Goal: Task Accomplishment & Management: Manage account settings

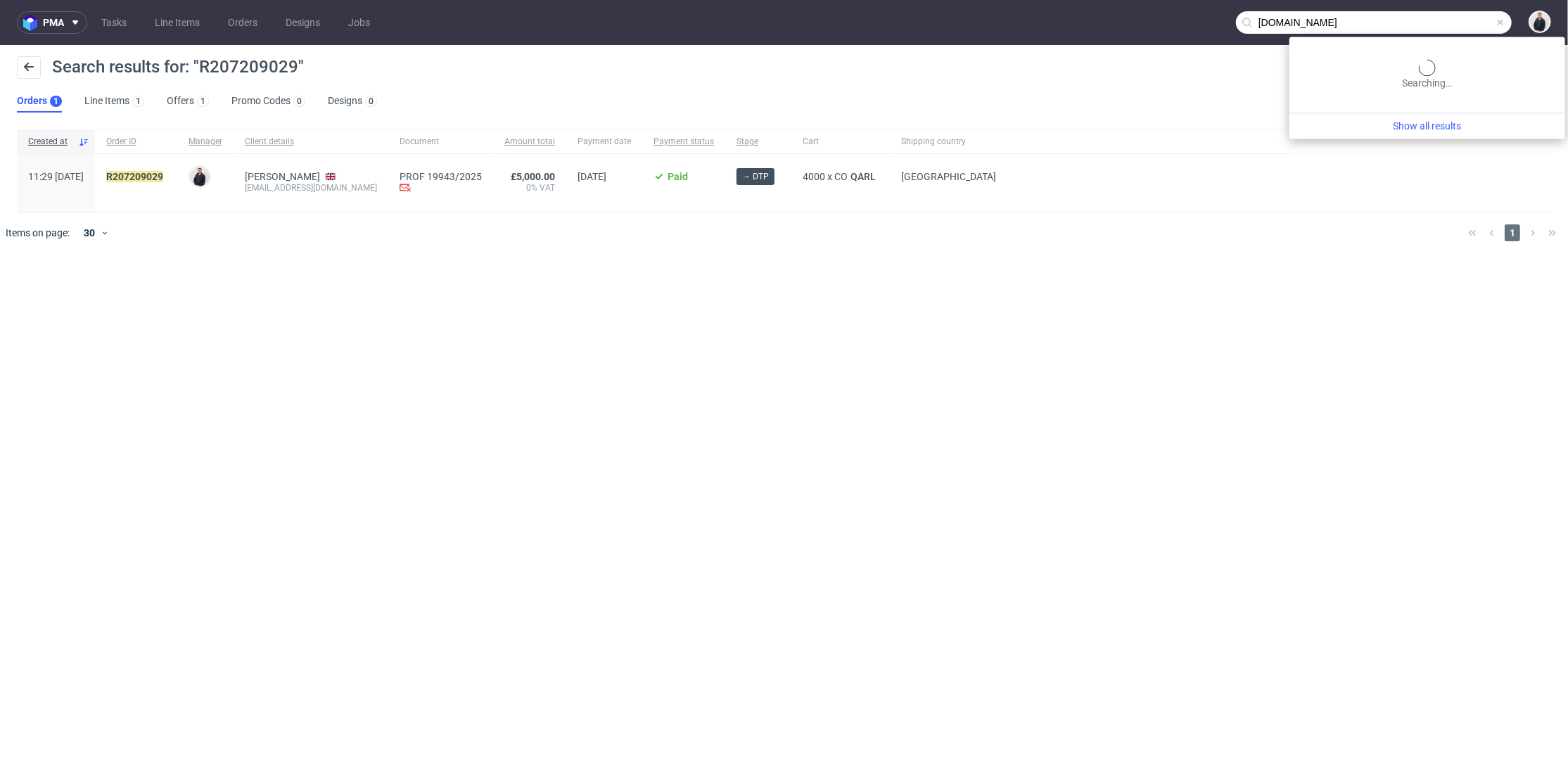
type input "[DOMAIN_NAME]"
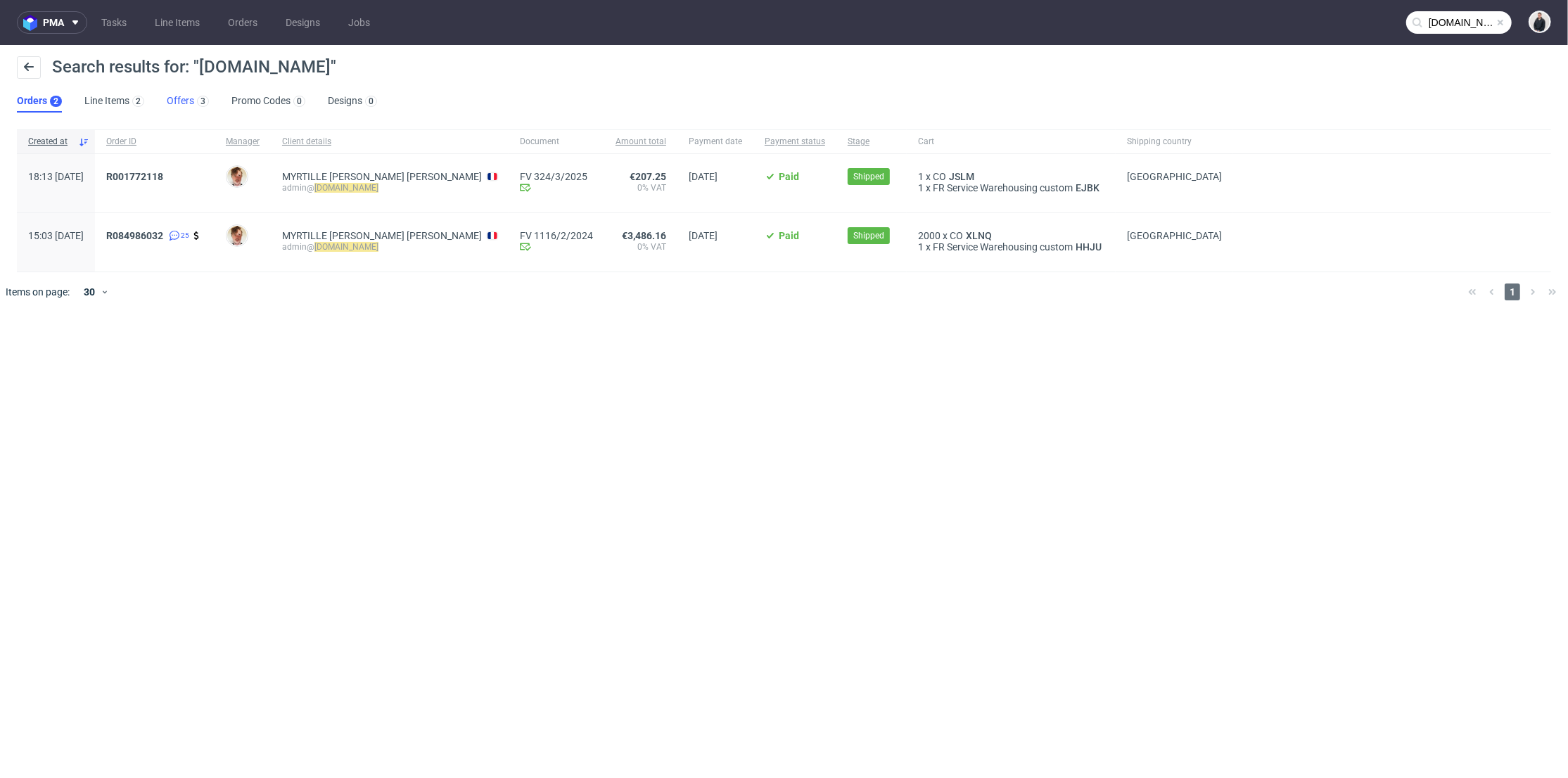
click at [183, 95] on link "Offers 3" at bounding box center [188, 101] width 42 height 23
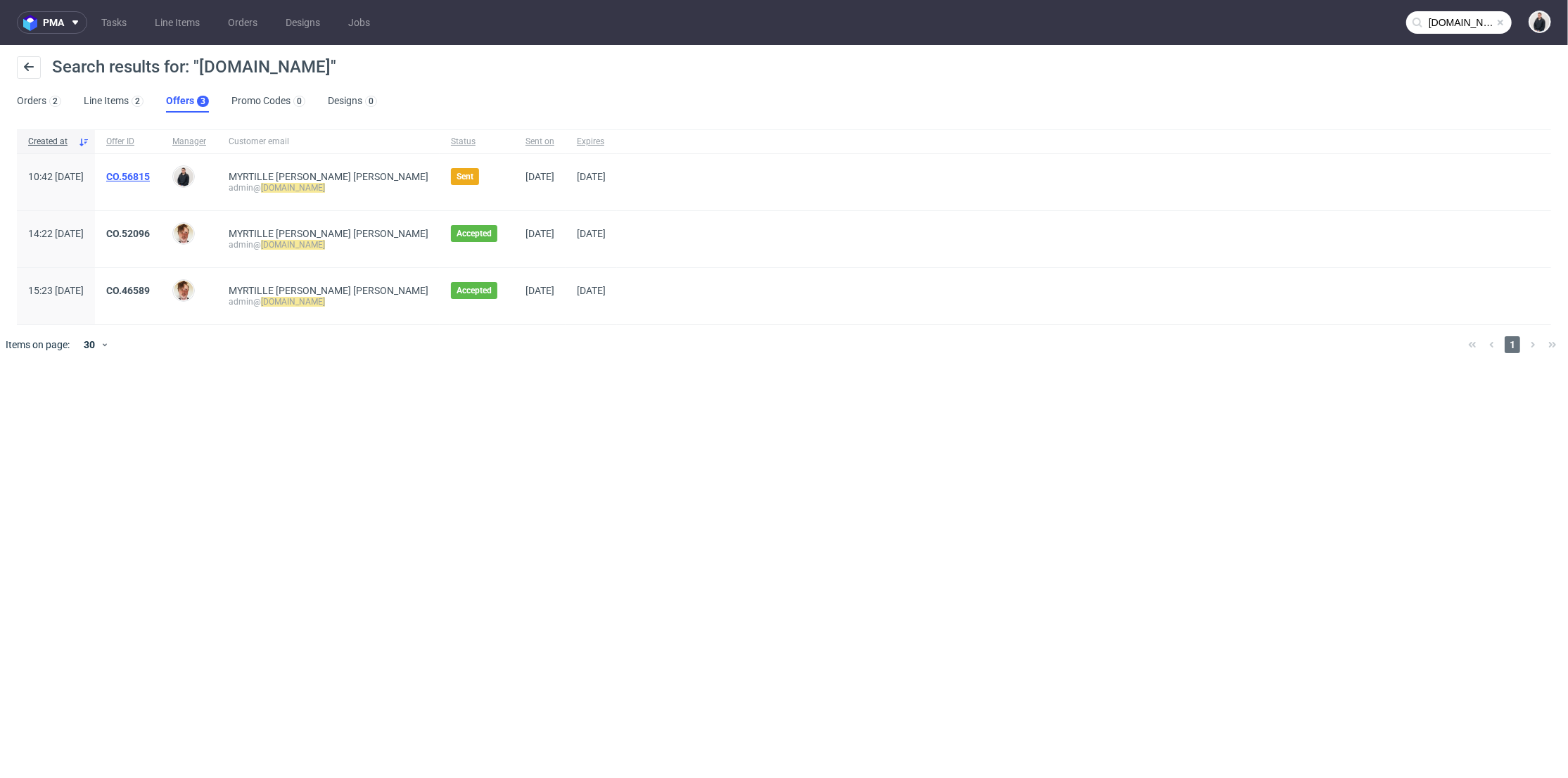
click at [150, 176] on link "CO.56815" at bounding box center [128, 176] width 44 height 11
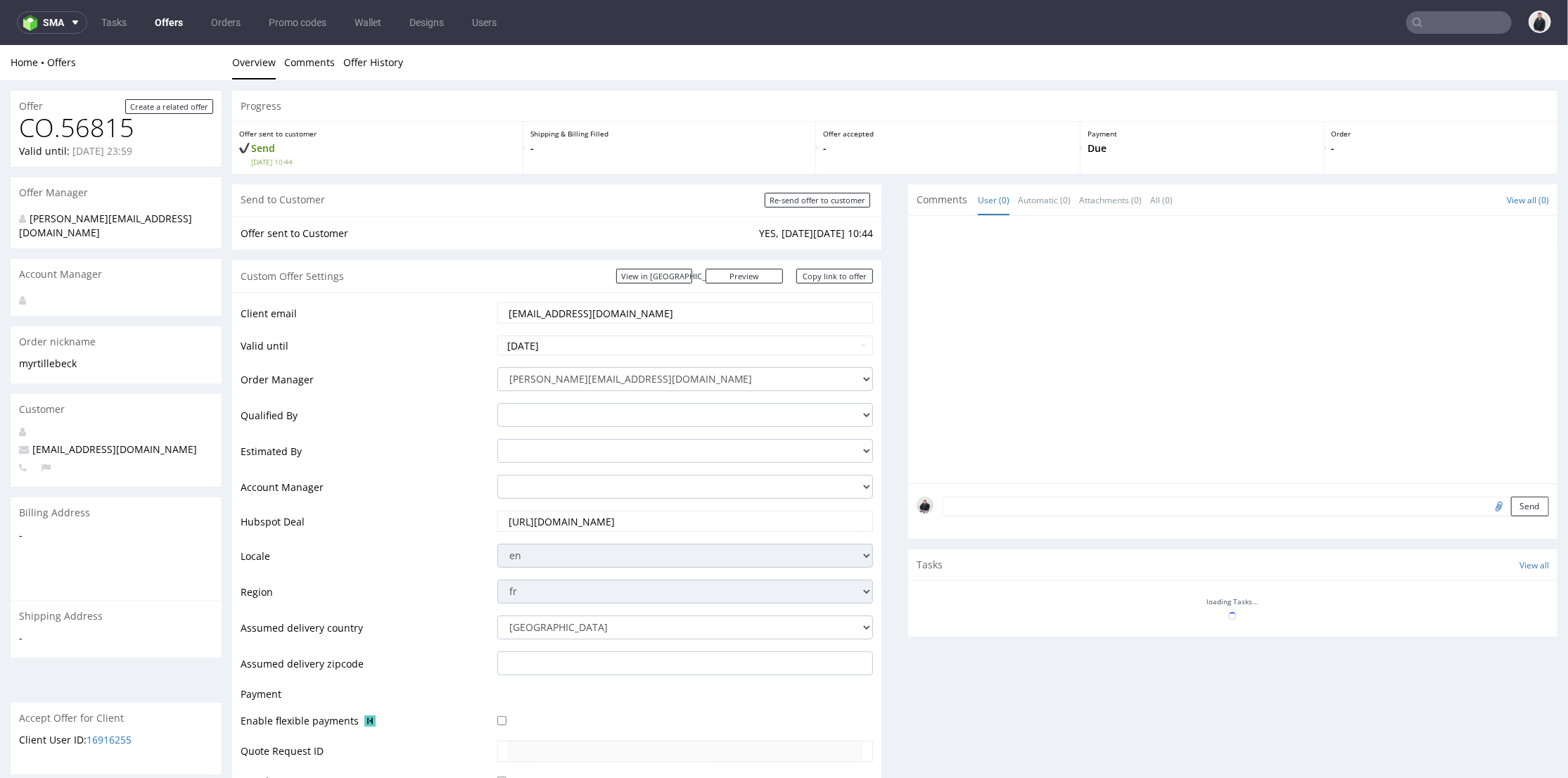
scroll to position [390, 0]
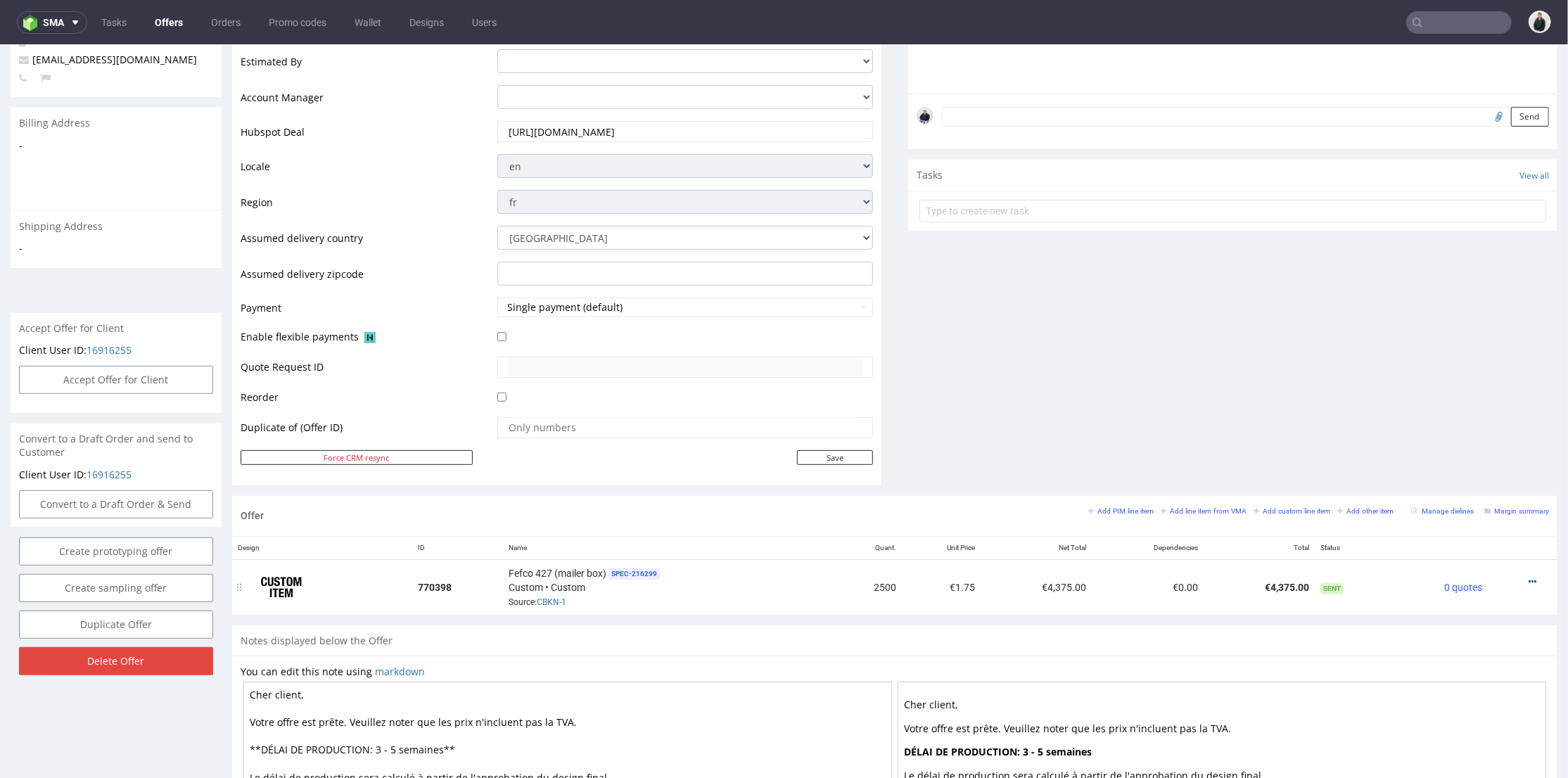
click at [1528, 576] on icon at bounding box center [1531, 581] width 7 height 10
click at [1467, 423] on span "Edit item price" at bounding box center [1469, 425] width 113 height 14
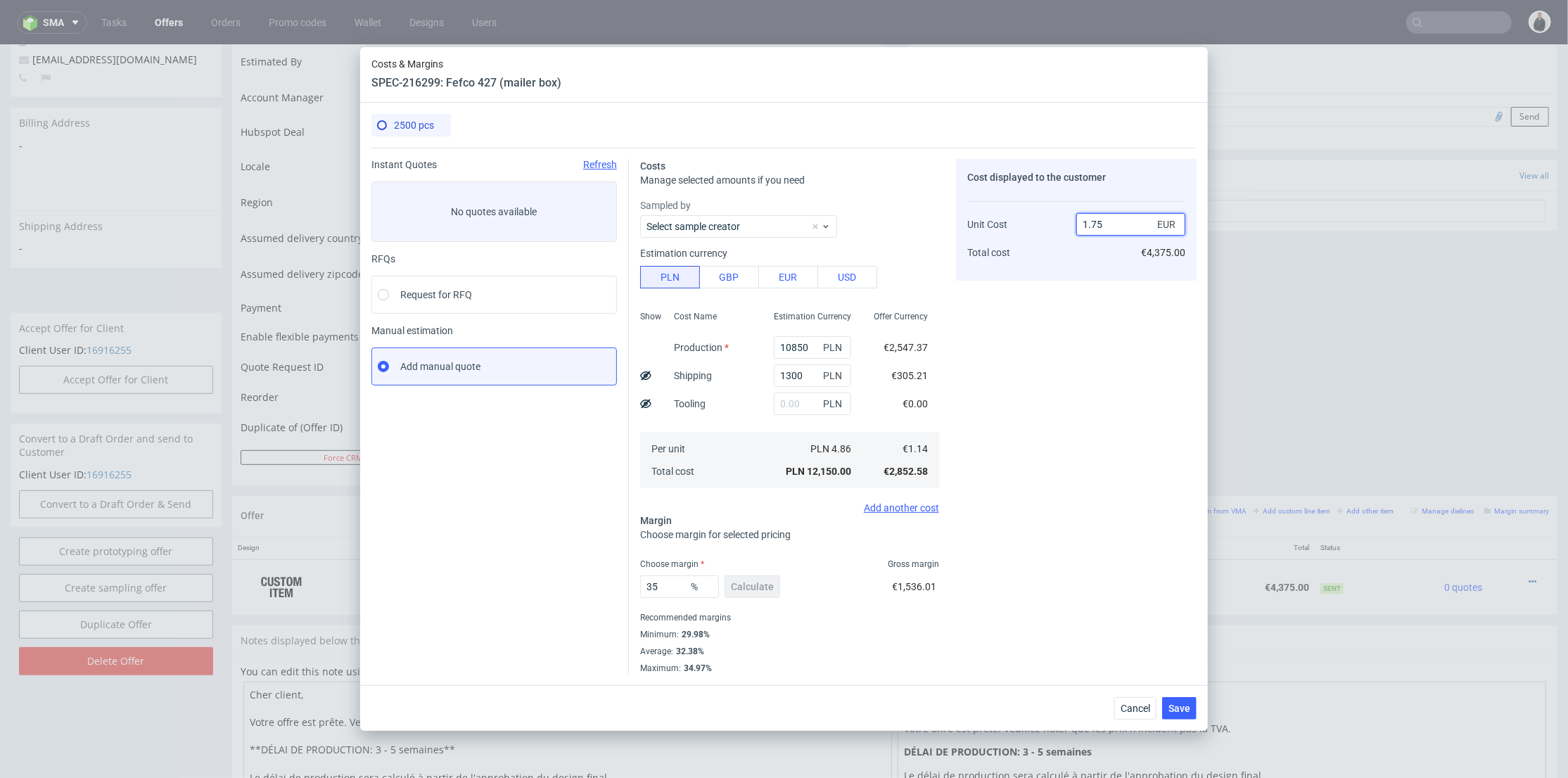
drag, startPoint x: 1092, startPoint y: 223, endPoint x: 1111, endPoint y: 235, distance: 22.5
click at [1111, 222] on input "1.75" at bounding box center [1130, 224] width 109 height 23
type input "1.5"
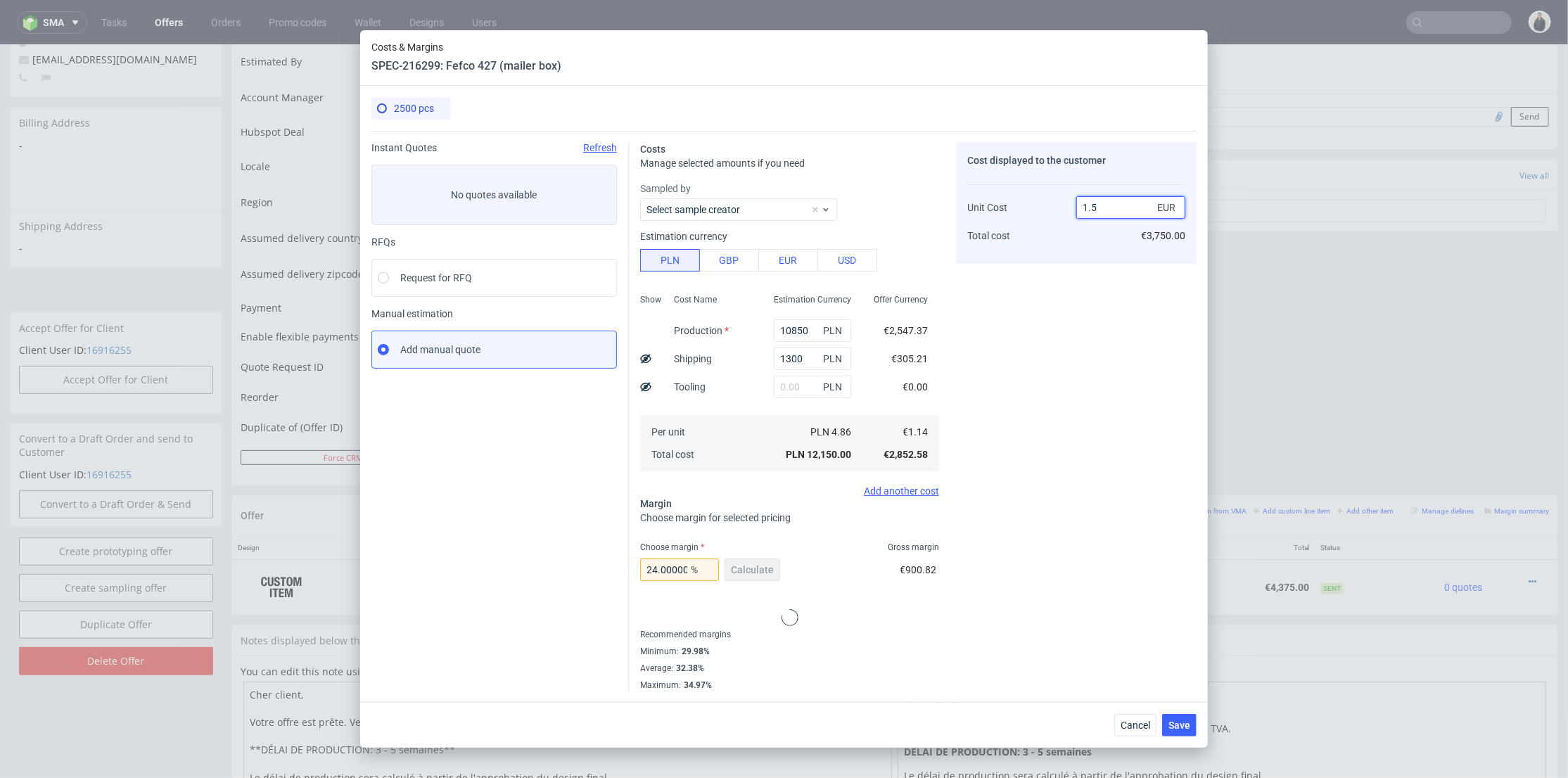
type input "24.000000000000014"
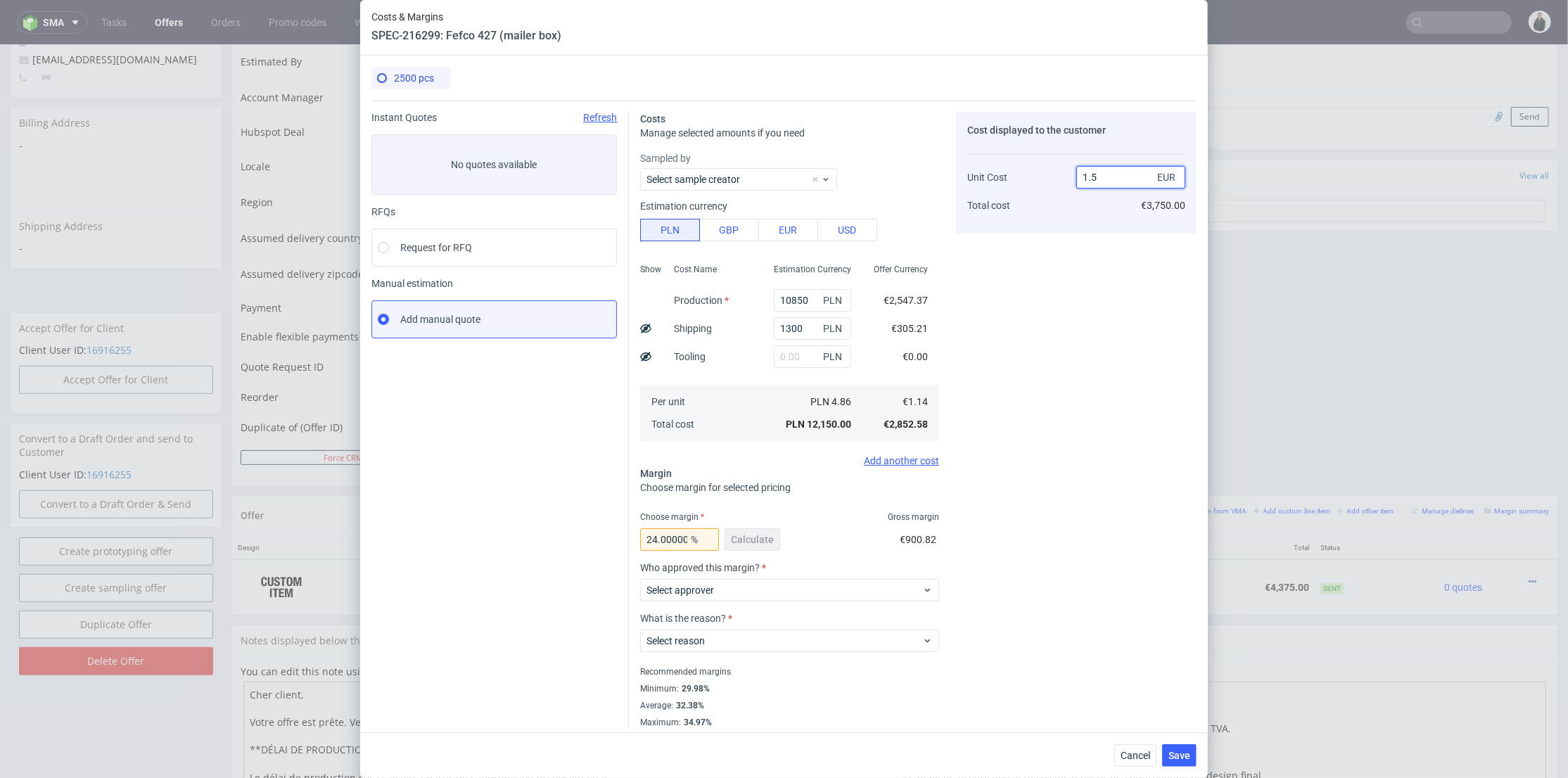
type input "1.56"
type input "26.923076923076934"
type input "1.58"
type input "27.848101265822795"
type input "1.59"
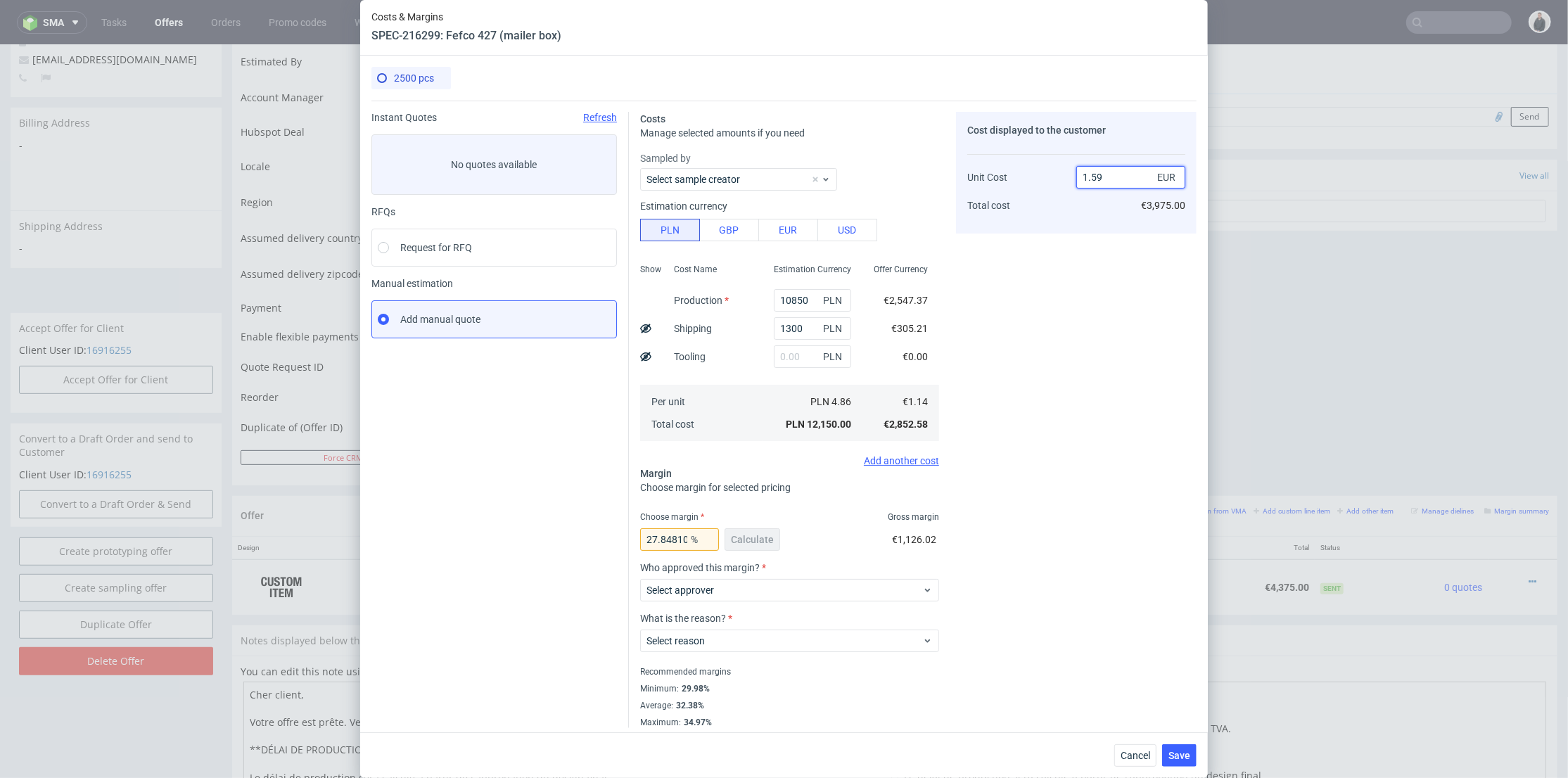
type input "28.30188679245284"
click at [1091, 223] on div "Cost displayed to the customer Unit Cost Total cost 1.59 EUR €3,975.00" at bounding box center [1076, 173] width 241 height 121
drag, startPoint x: 1100, startPoint y: 173, endPoint x: 1083, endPoint y: 191, distance: 24.8
click at [1087, 175] on input "1.59" at bounding box center [1130, 177] width 109 height 23
type input "1.6"
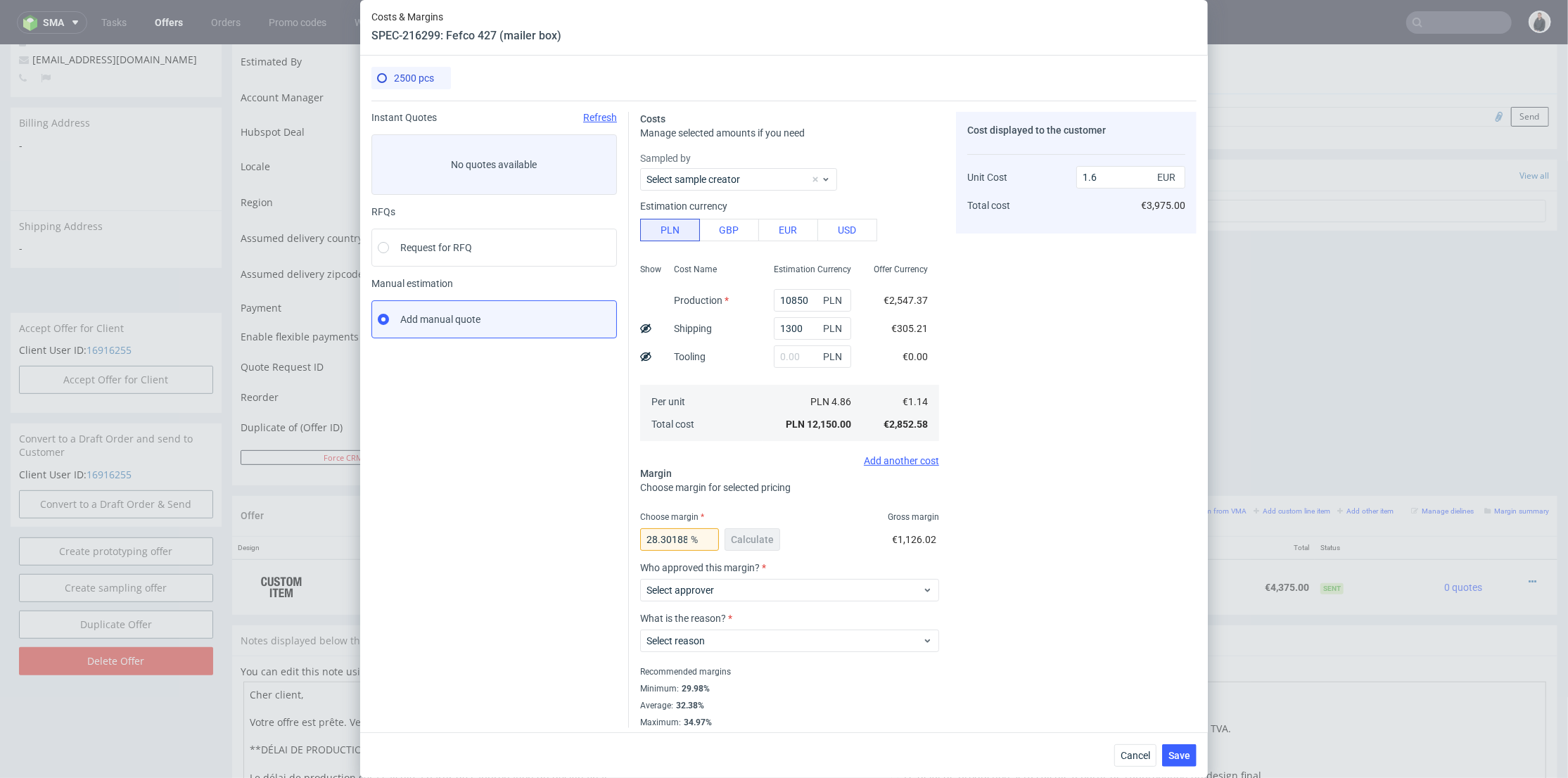
type input "28.750000000000007"
click at [1063, 261] on div "Cost displayed to the customer Unit Cost Total cost 1.6 EUR €4,000.00" at bounding box center [1076, 420] width 241 height 616
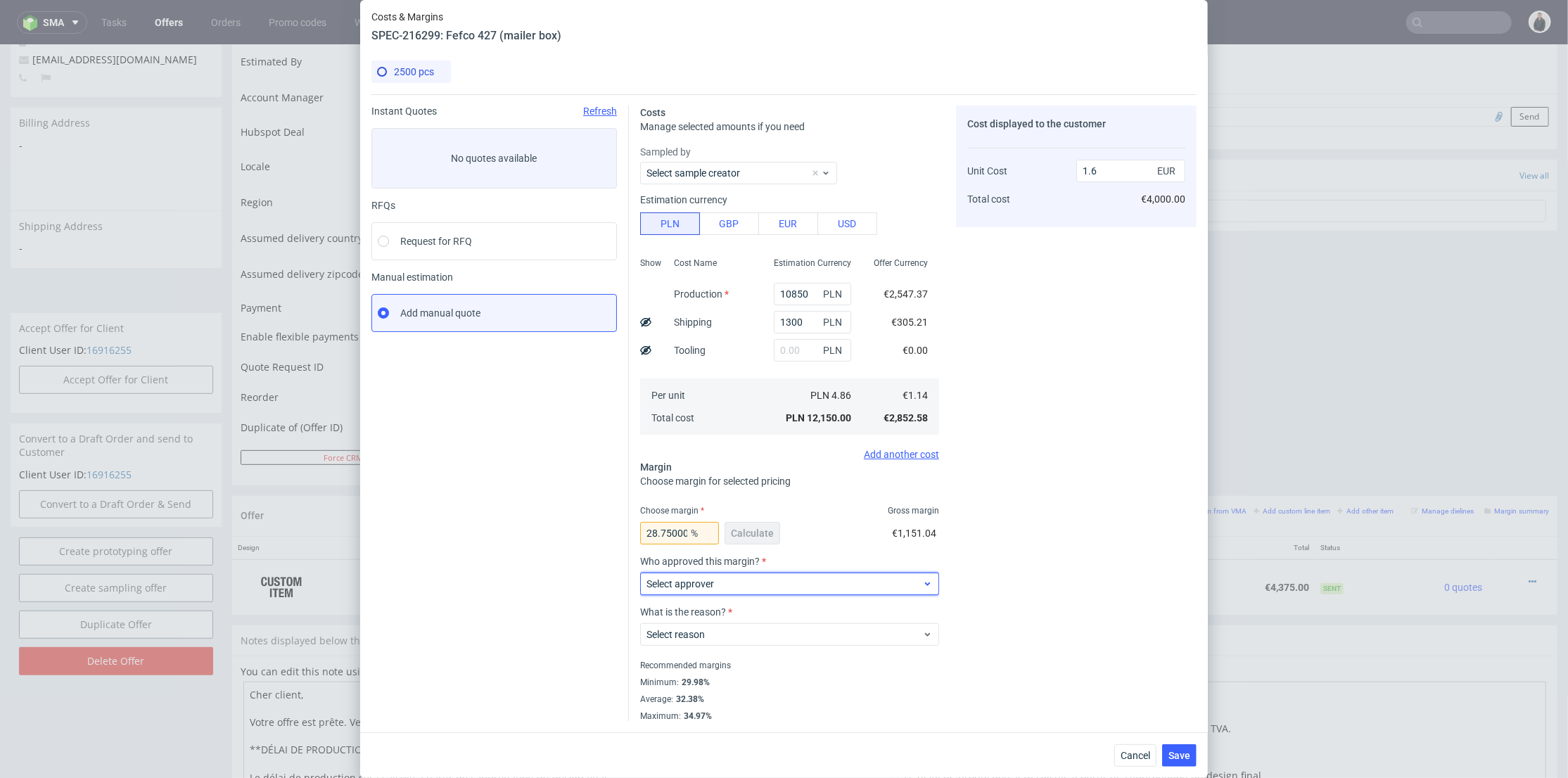
click at [722, 582] on span "Select approver" at bounding box center [784, 584] width 276 height 14
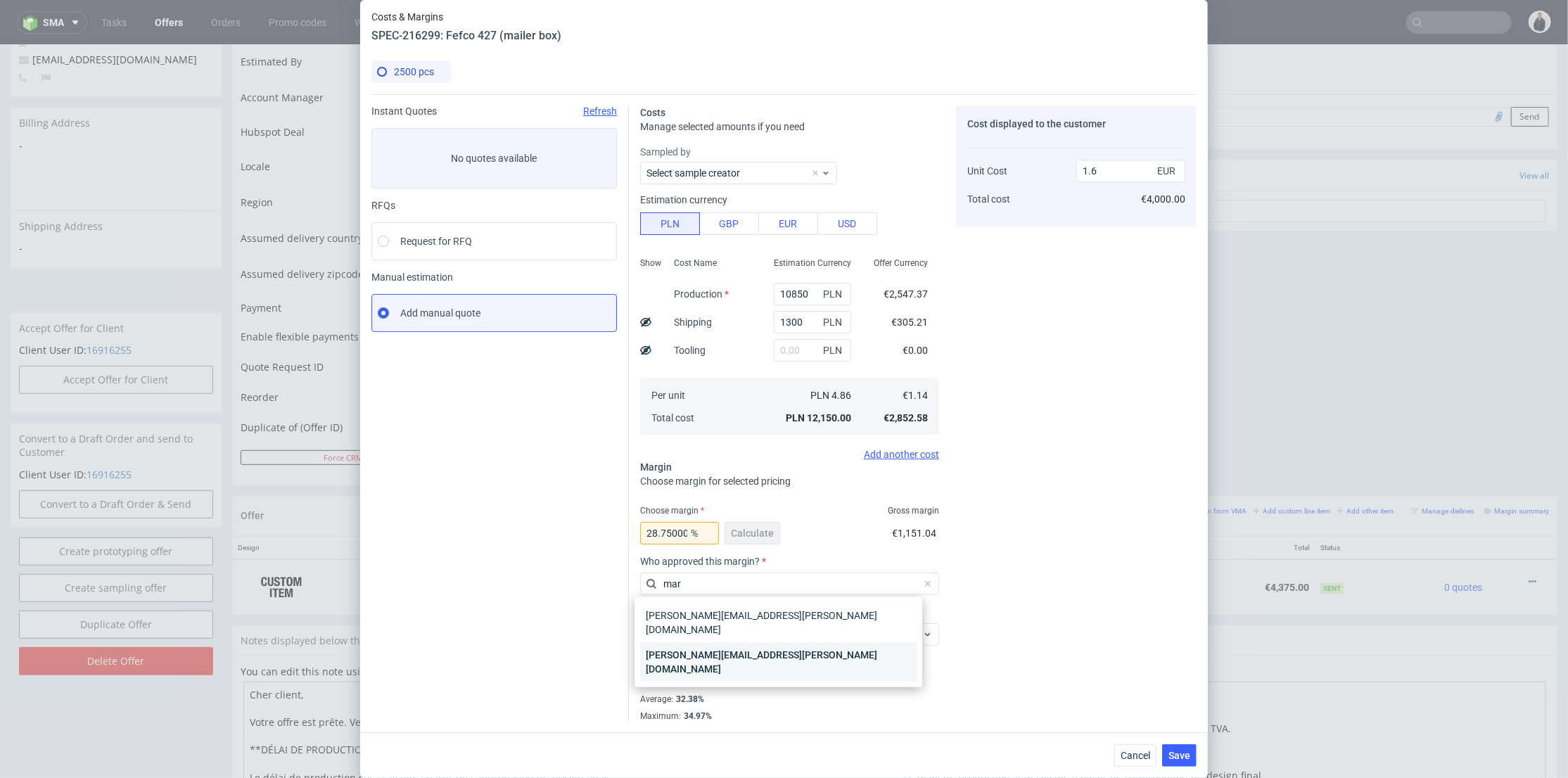
type input "mar"
click at [727, 643] on div "[PERSON_NAME][EMAIL_ADDRESS][PERSON_NAME][DOMAIN_NAME]" at bounding box center [778, 662] width 277 height 39
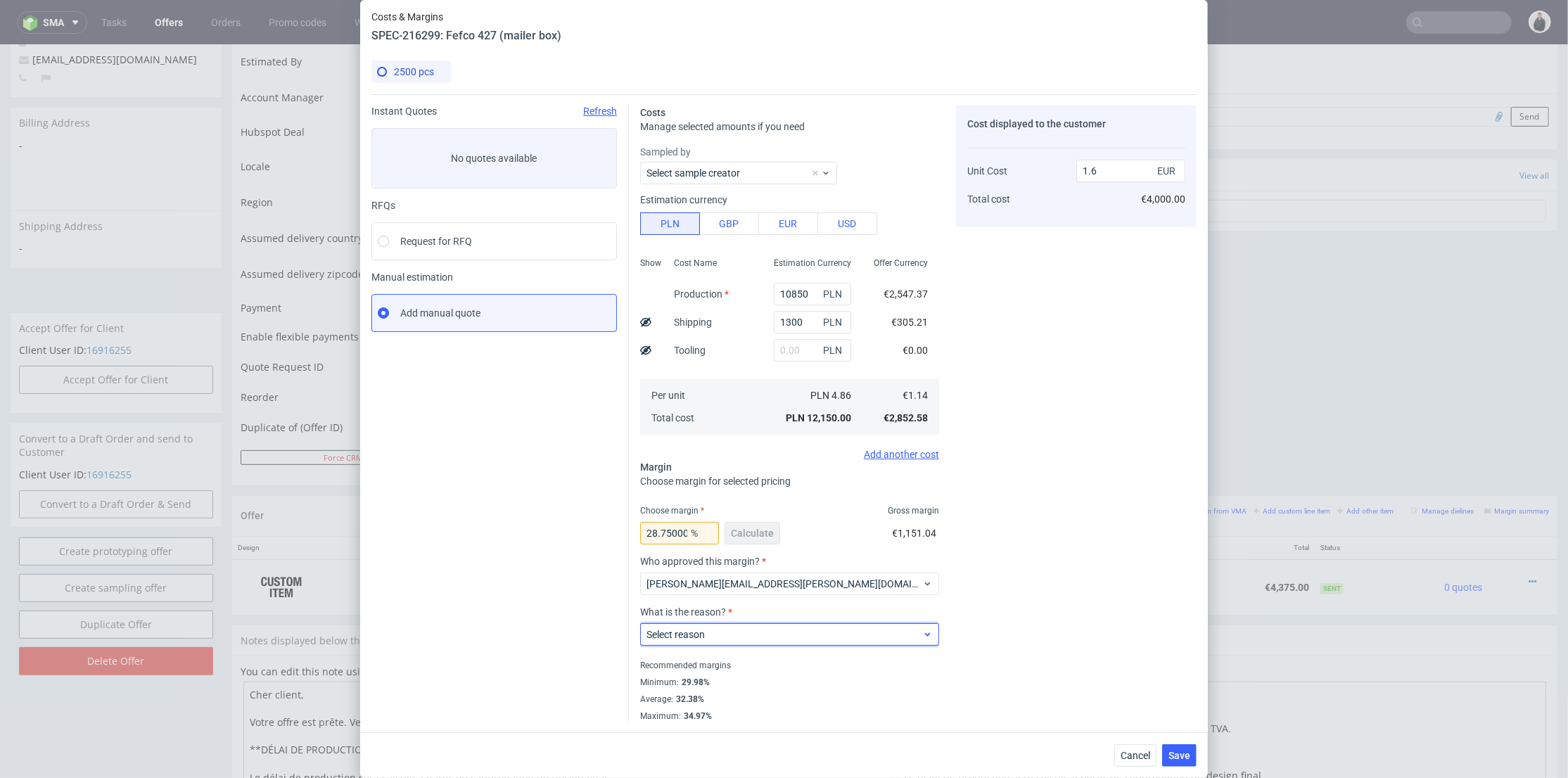
click at [722, 627] on span "Select reason" at bounding box center [784, 634] width 276 height 14
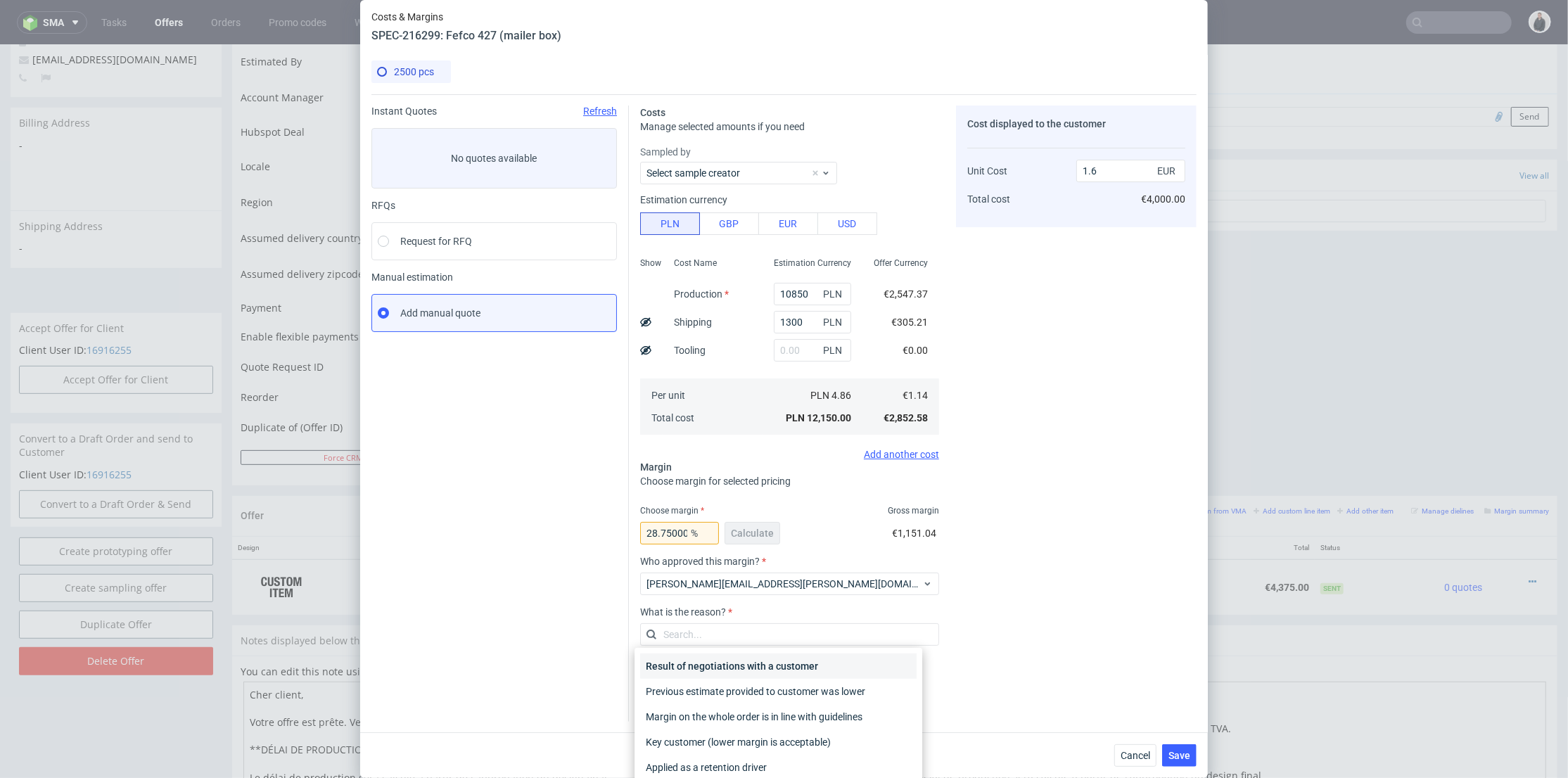
click at [716, 667] on div "Result of negotiations with a customer" at bounding box center [778, 667] width 277 height 26
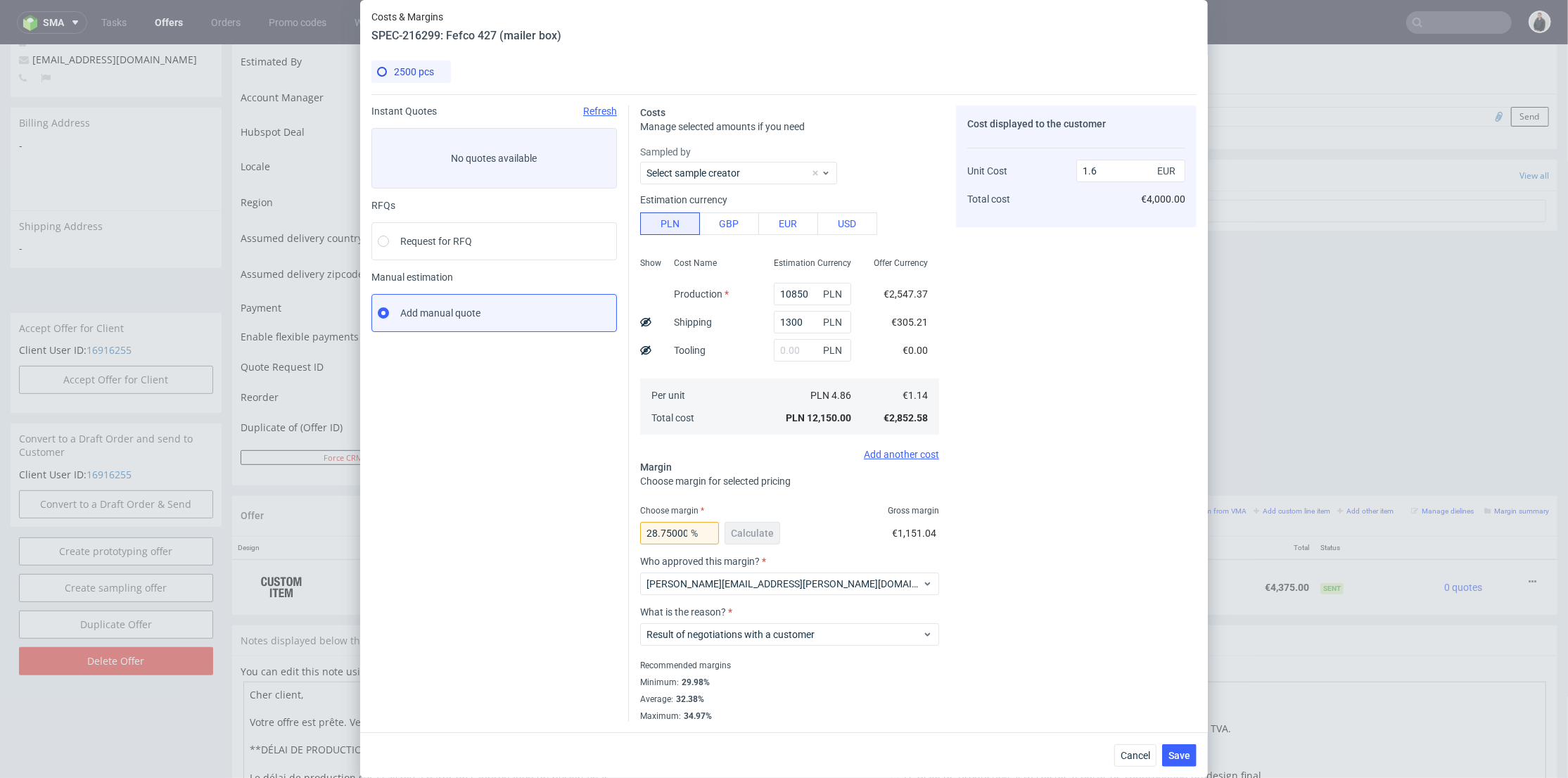
click at [1021, 606] on div "Cost displayed to the customer Unit Cost Total cost 1.6 EUR €4,000.00" at bounding box center [1076, 414] width 241 height 616
click at [1182, 751] on span "Save" at bounding box center [1179, 755] width 22 height 10
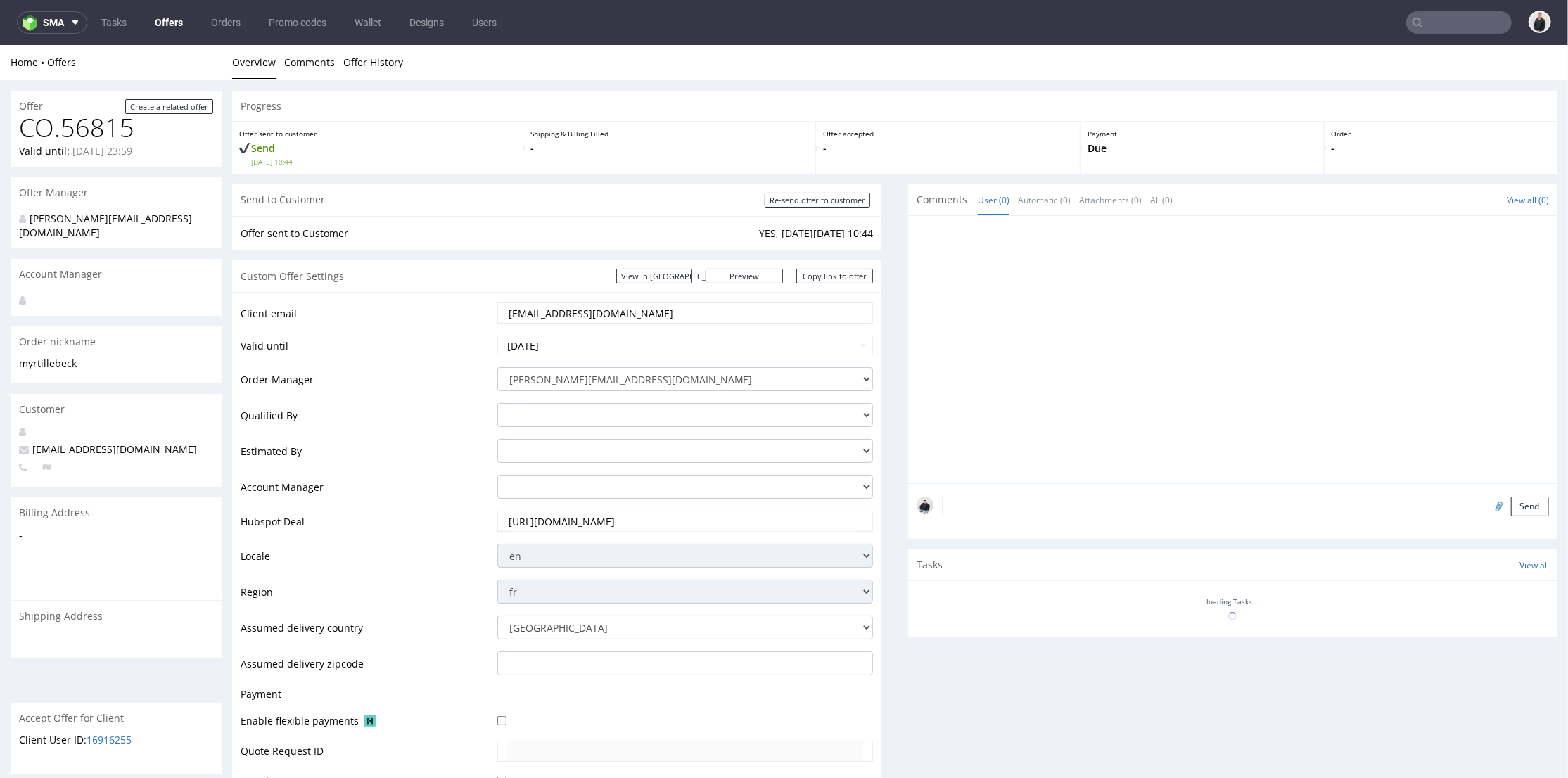
scroll to position [79, 0]
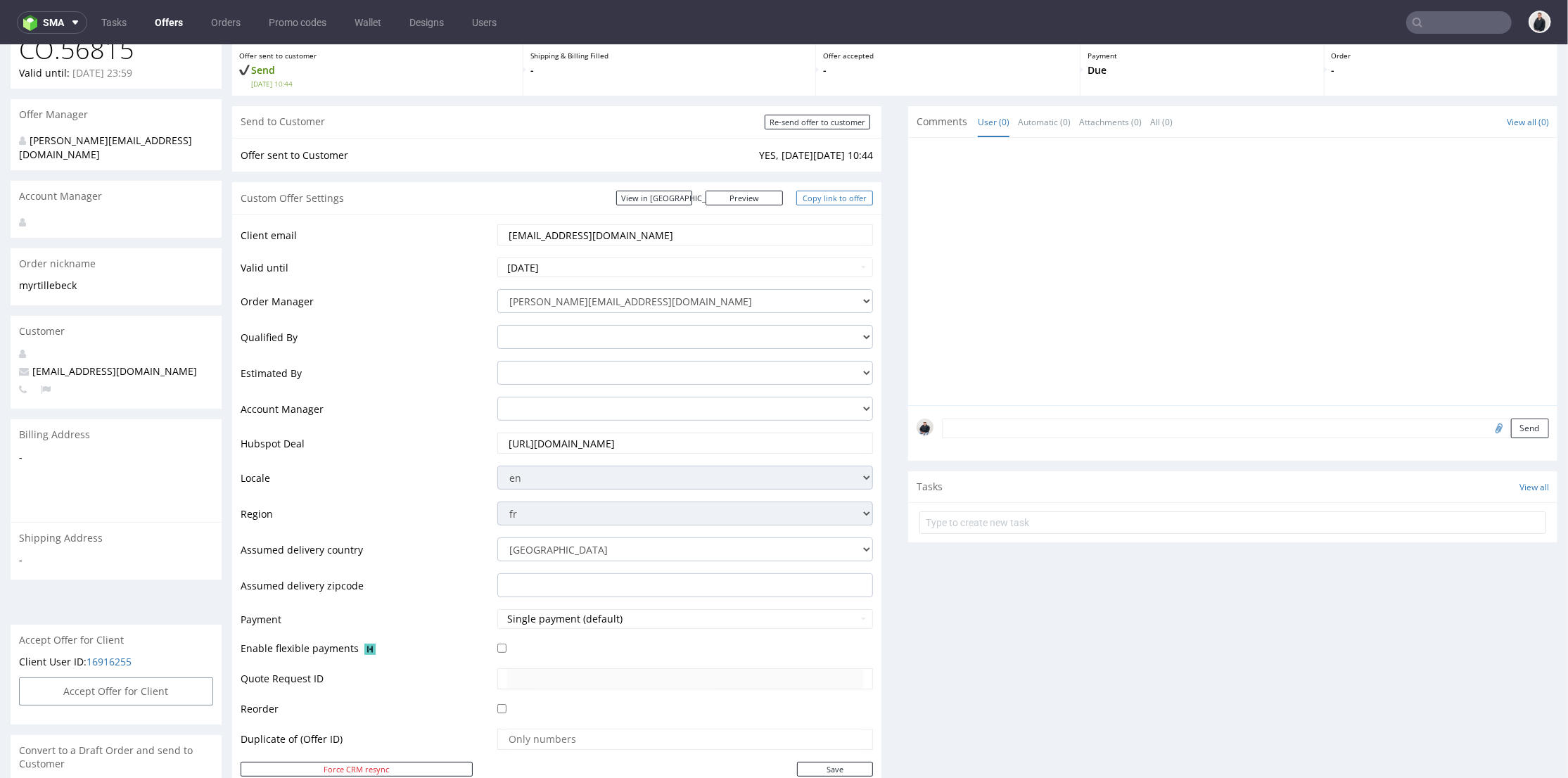
click at [817, 194] on link "Copy link to offer" at bounding box center [834, 197] width 78 height 15
click at [813, 121] on input "Re-send offer to customer" at bounding box center [818, 121] width 106 height 15
type input "In progress..."
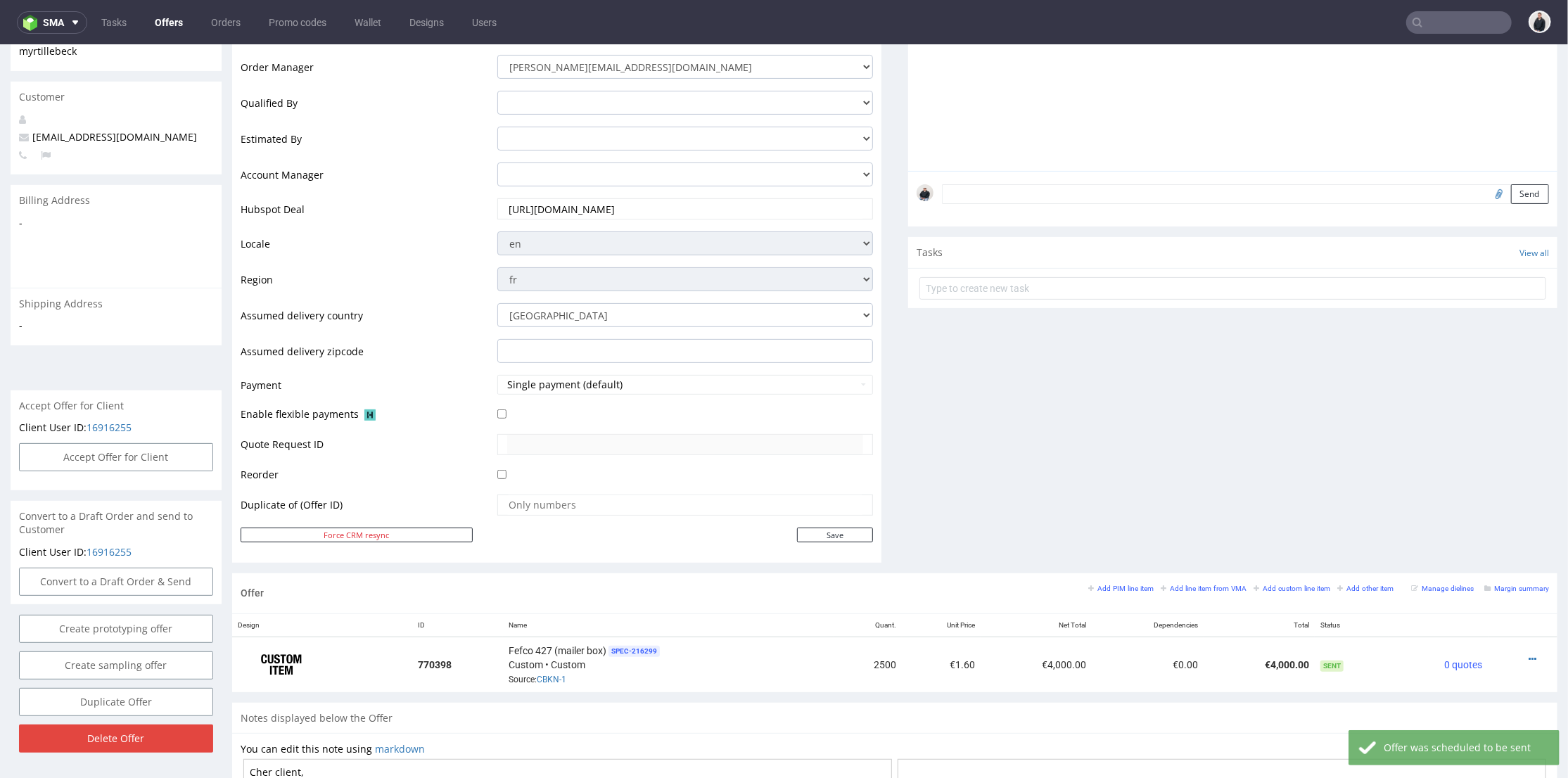
scroll to position [468, 0]
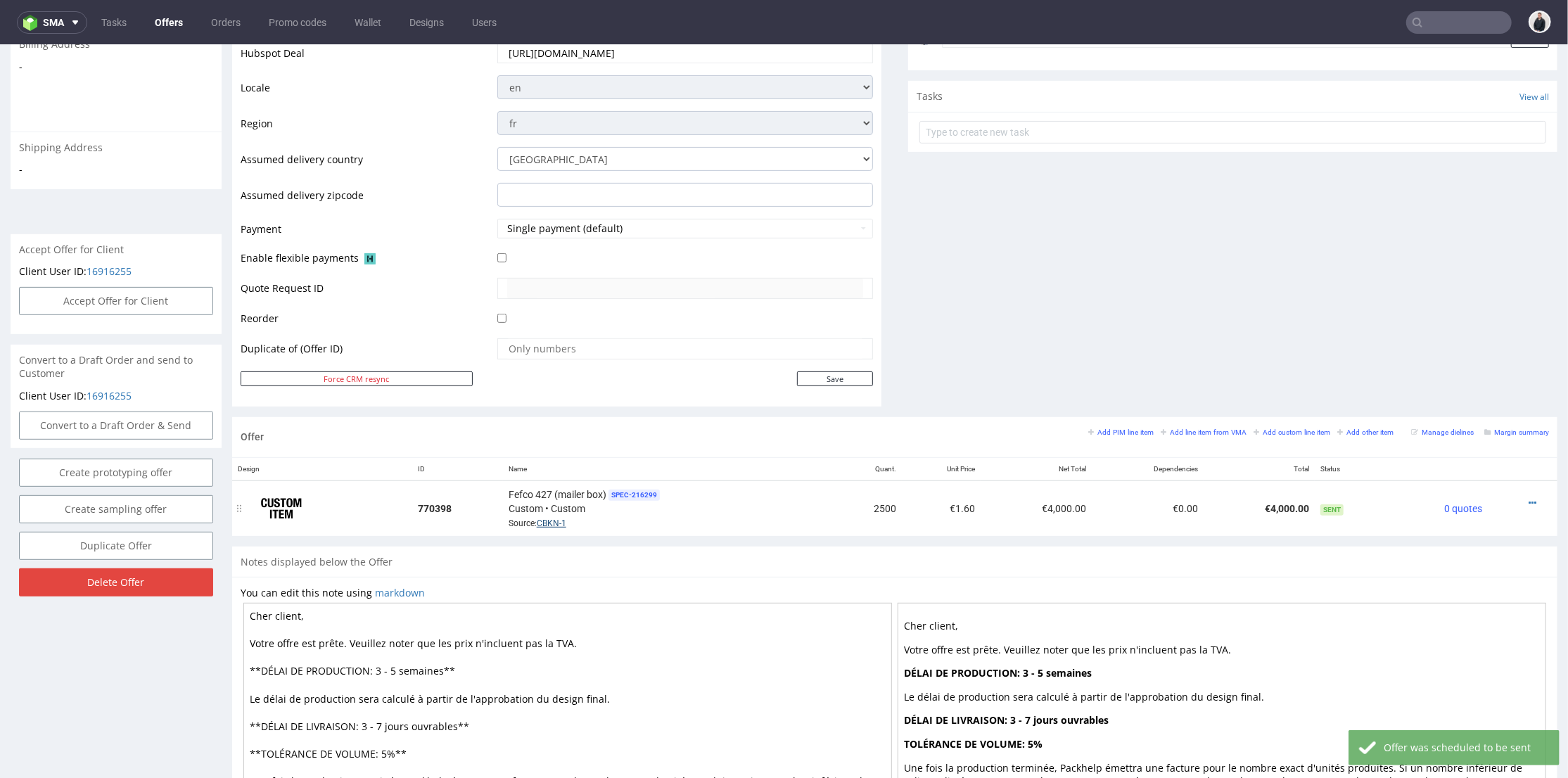
click at [544, 525] on link "CBKN-1" at bounding box center [551, 522] width 29 height 10
click at [1528, 498] on icon at bounding box center [1531, 502] width 7 height 10
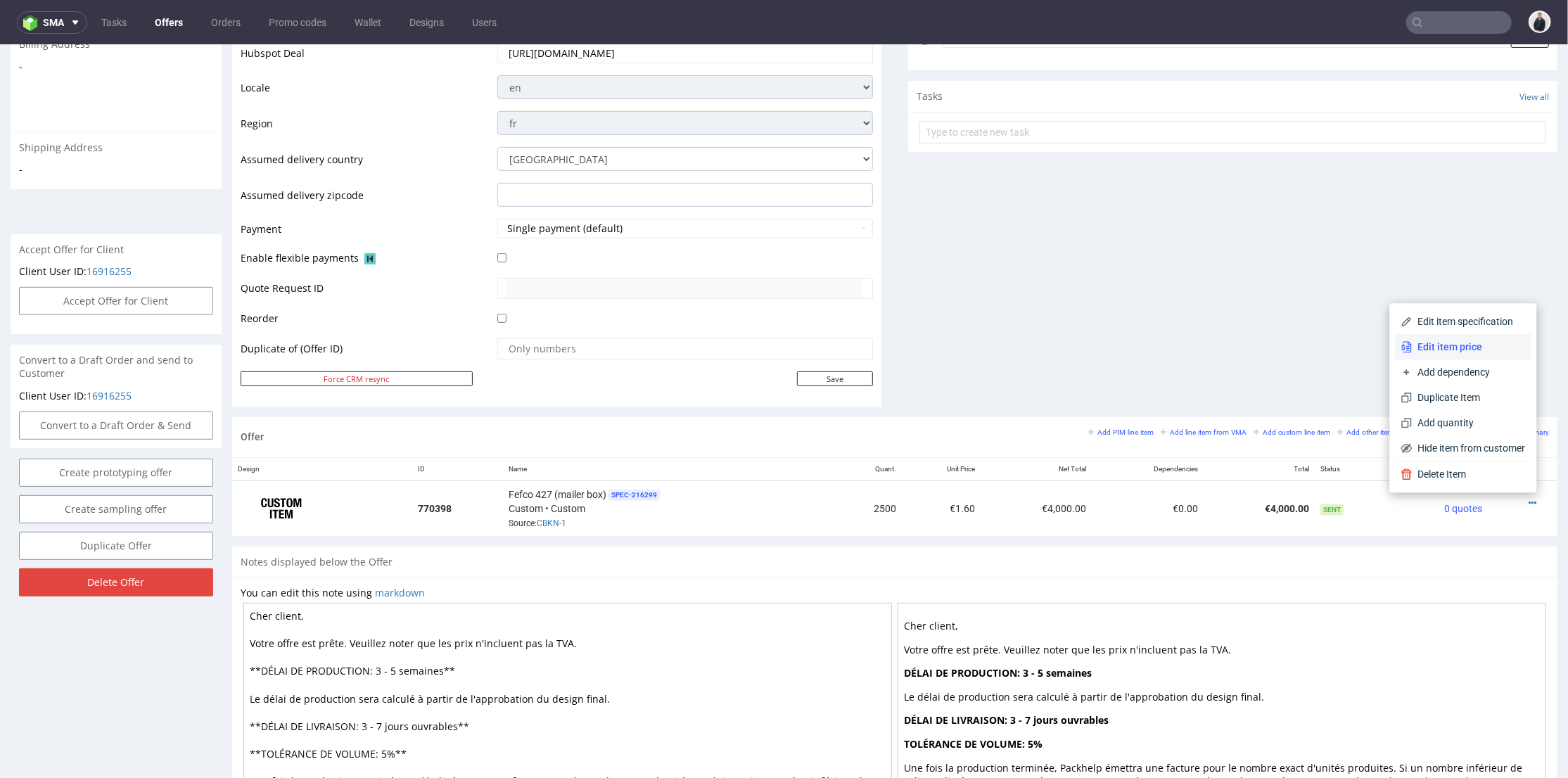
click at [1470, 352] on span "Edit item price" at bounding box center [1469, 345] width 113 height 14
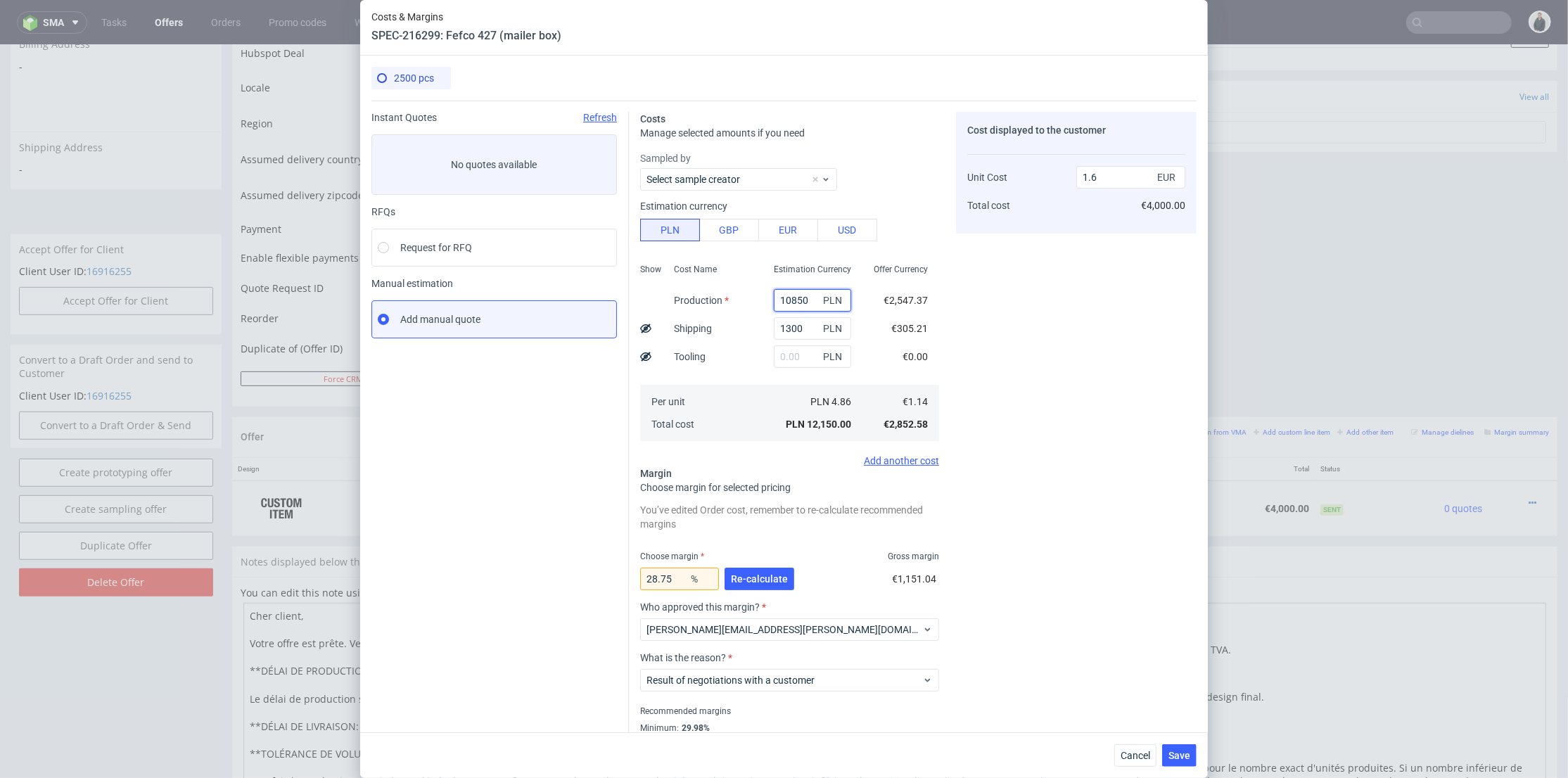
drag, startPoint x: 777, startPoint y: 299, endPoint x: 873, endPoint y: 304, distance: 96.1
click at [810, 299] on div "10850 PLN" at bounding box center [812, 300] width 78 height 23
type input "10000"
drag, startPoint x: 1007, startPoint y: 309, endPoint x: 1018, endPoint y: 288, distance: 23.7
click at [1008, 309] on div "Cost displayed to the customer Unit Cost Total cost 1.6 EUR €4,000.00" at bounding box center [1076, 440] width 241 height 656
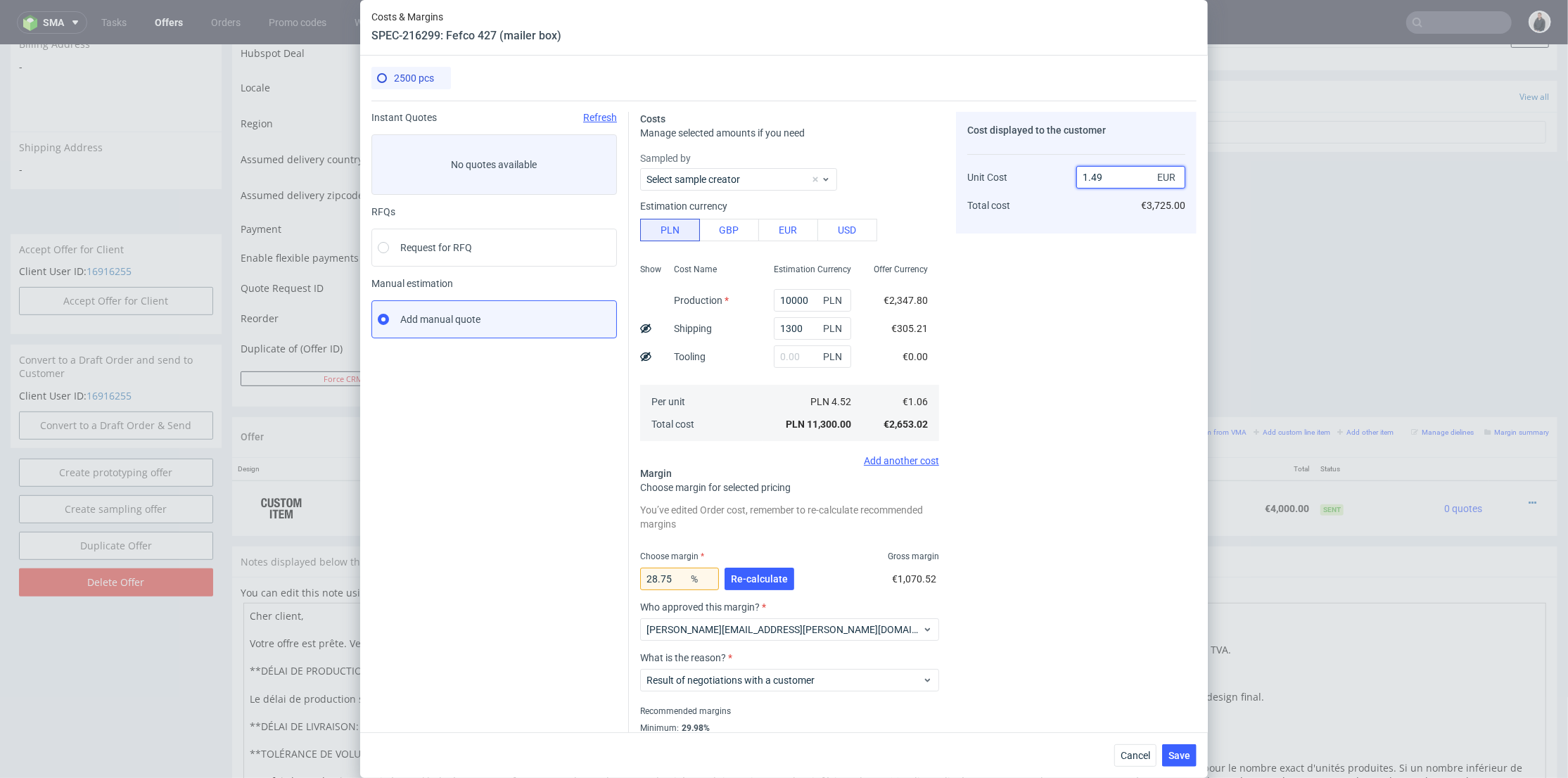
drag, startPoint x: 1101, startPoint y: 173, endPoint x: 1087, endPoint y: 173, distance: 14.0
click at [1087, 173] on input "1.49" at bounding box center [1130, 177] width 109 height 23
type input "1.6"
click at [1042, 342] on div "Cost displayed to the customer Unit Cost Total cost 1.6 EUR €3,725.00" at bounding box center [1076, 440] width 241 height 656
type input "33.75"
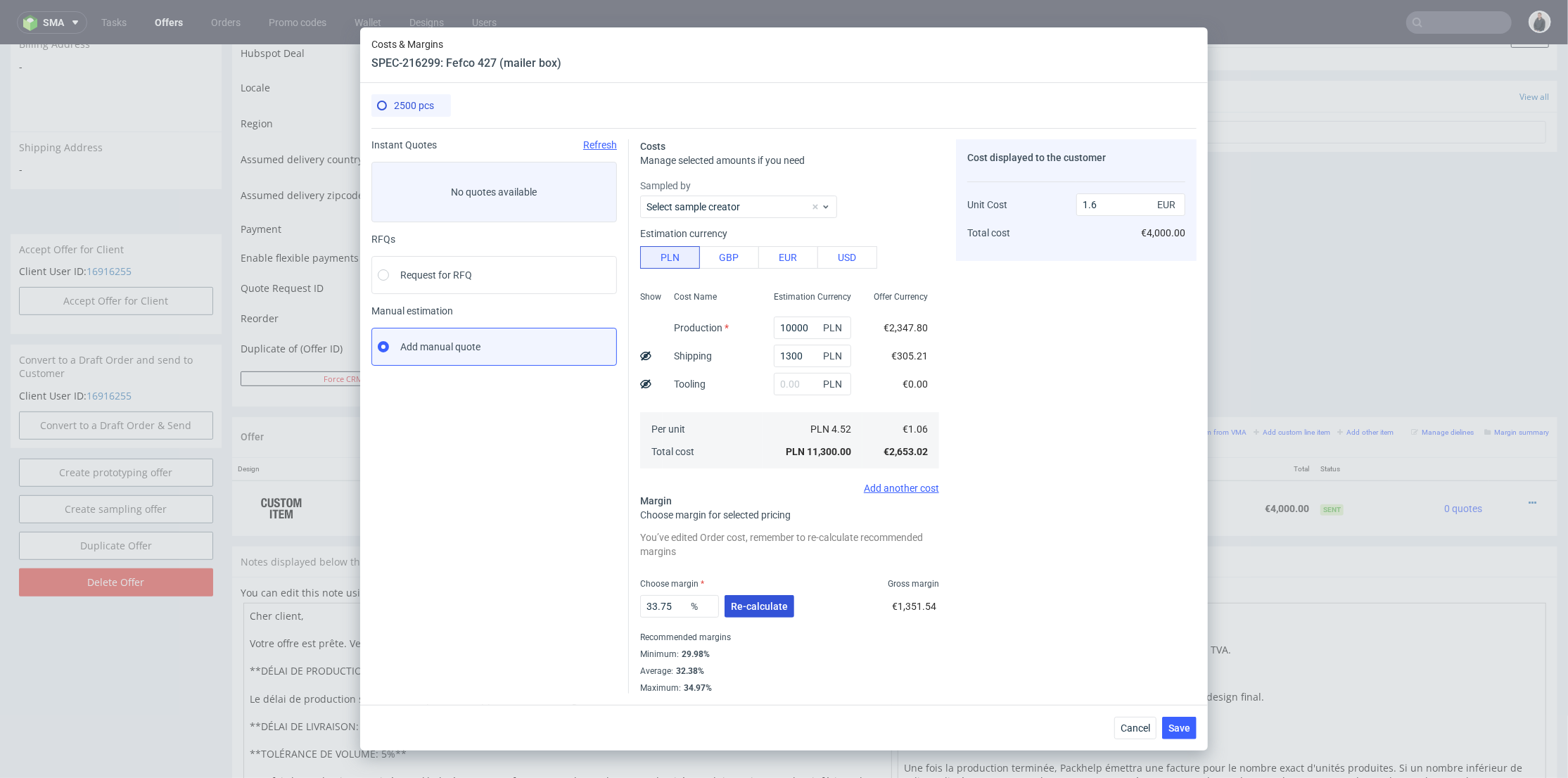
click at [762, 606] on span "Re-calculate" at bounding box center [759, 606] width 57 height 10
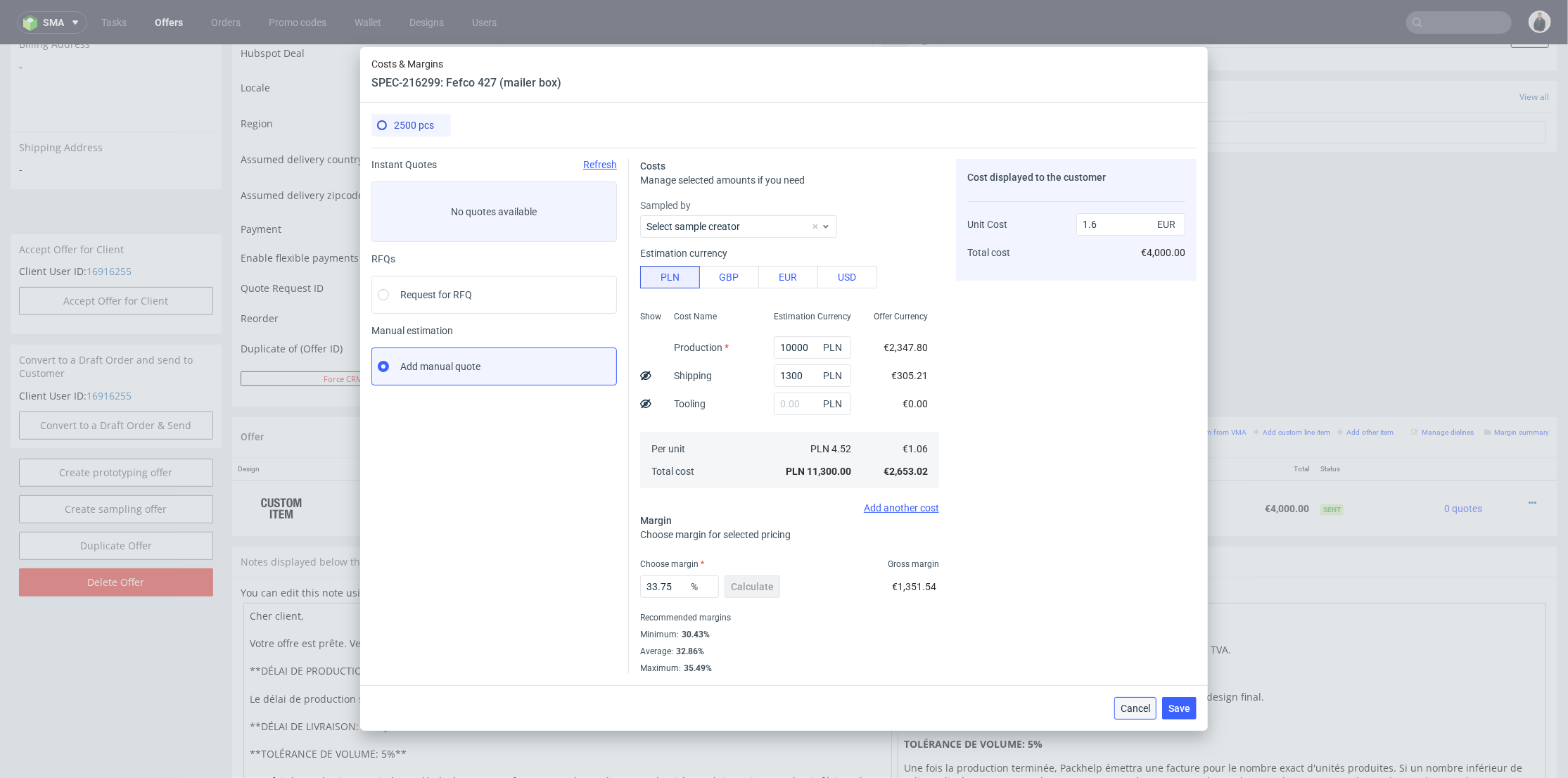
click at [1138, 704] on span "Cancel" at bounding box center [1135, 709] width 29 height 10
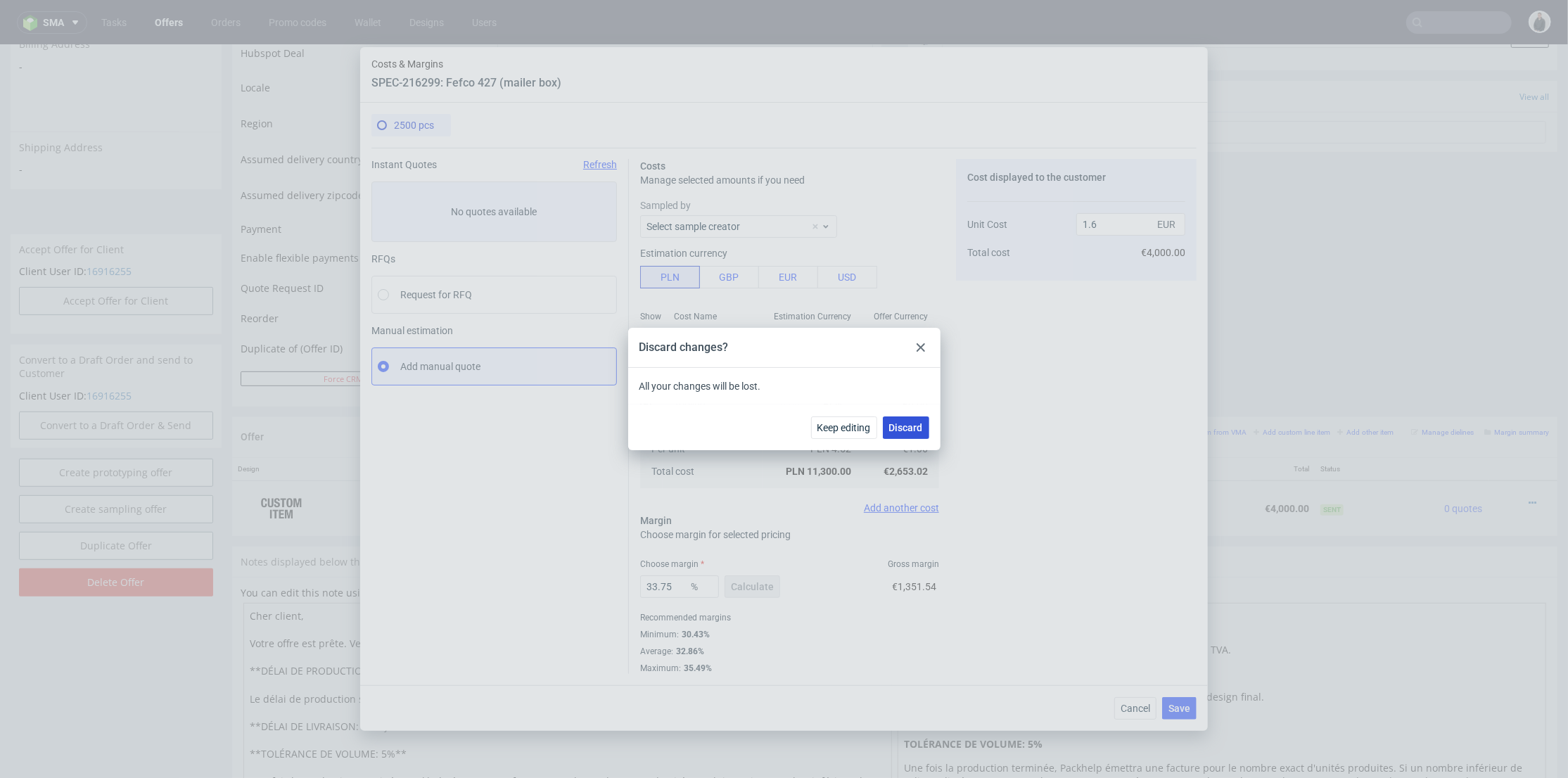
click at [894, 421] on button "Discard" at bounding box center [905, 427] width 47 height 23
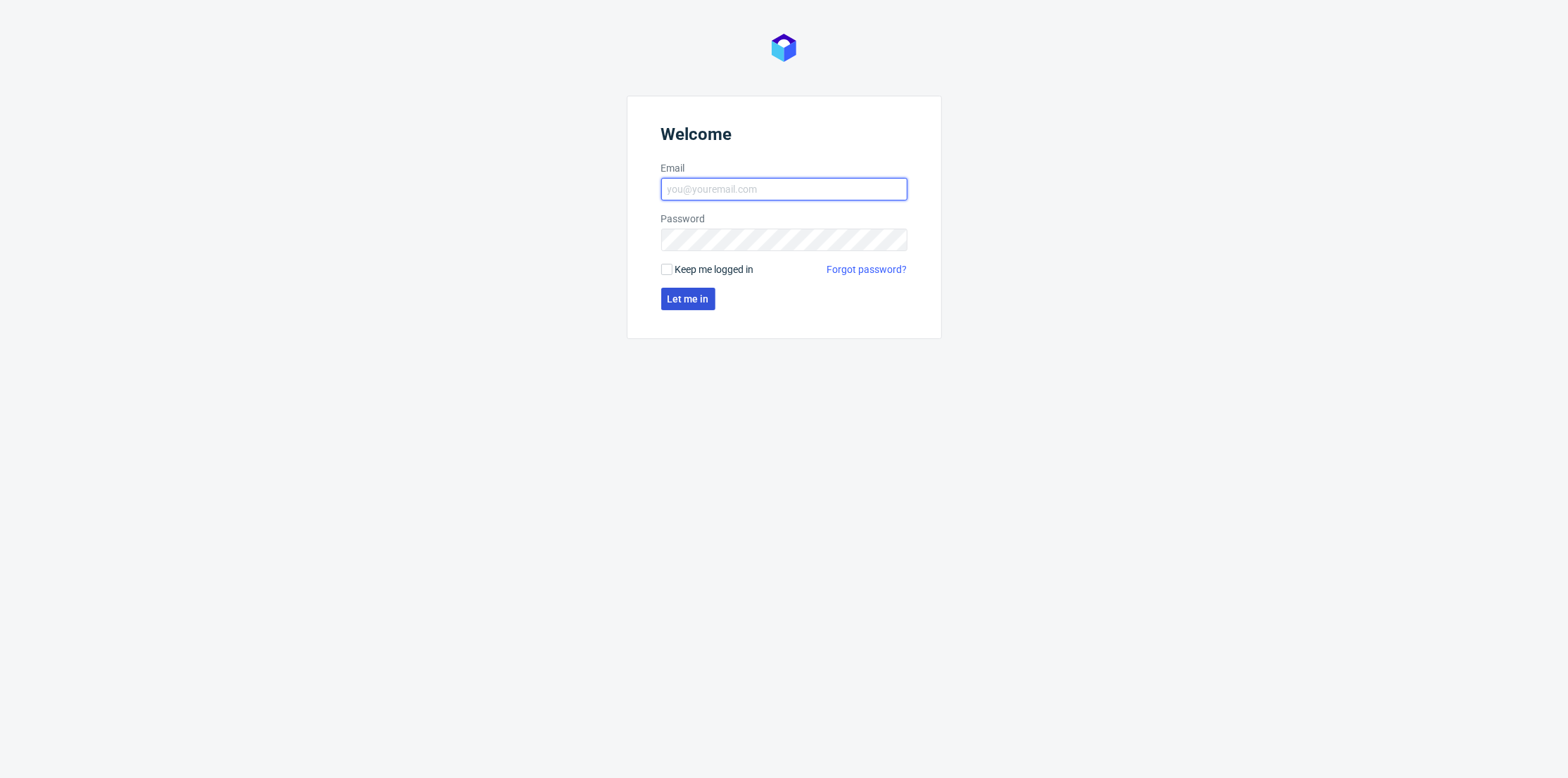
type input "[PERSON_NAME][EMAIL_ADDRESS][DOMAIN_NAME]"
click at [697, 299] on span "Let me in" at bounding box center [687, 299] width 41 height 10
